Goal: Find specific page/section: Find specific page/section

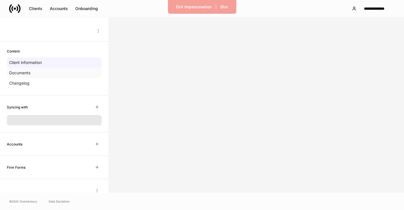
click at [46, 75] on div "Documents" at bounding box center [54, 73] width 95 height 10
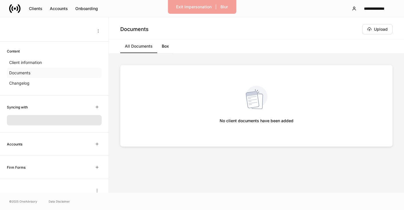
click at [23, 77] on div "Documents" at bounding box center [54, 73] width 95 height 10
click at [23, 82] on p "Changelog" at bounding box center [19, 83] width 20 height 6
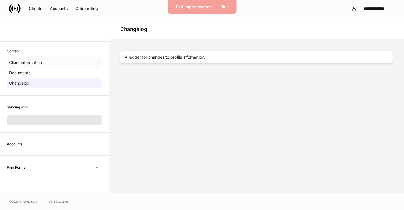
click at [25, 60] on p "Client information" at bounding box center [25, 63] width 33 height 6
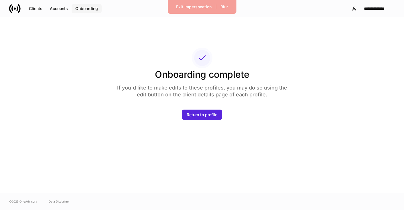
click at [82, 12] on button "Onboarding" at bounding box center [87, 8] width 30 height 9
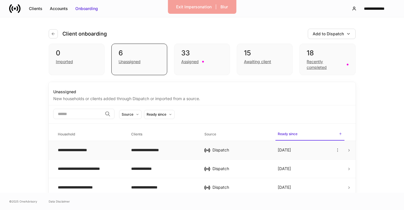
click at [74, 151] on div "**********" at bounding box center [90, 150] width 64 height 6
